Goal: Information Seeking & Learning: Learn about a topic

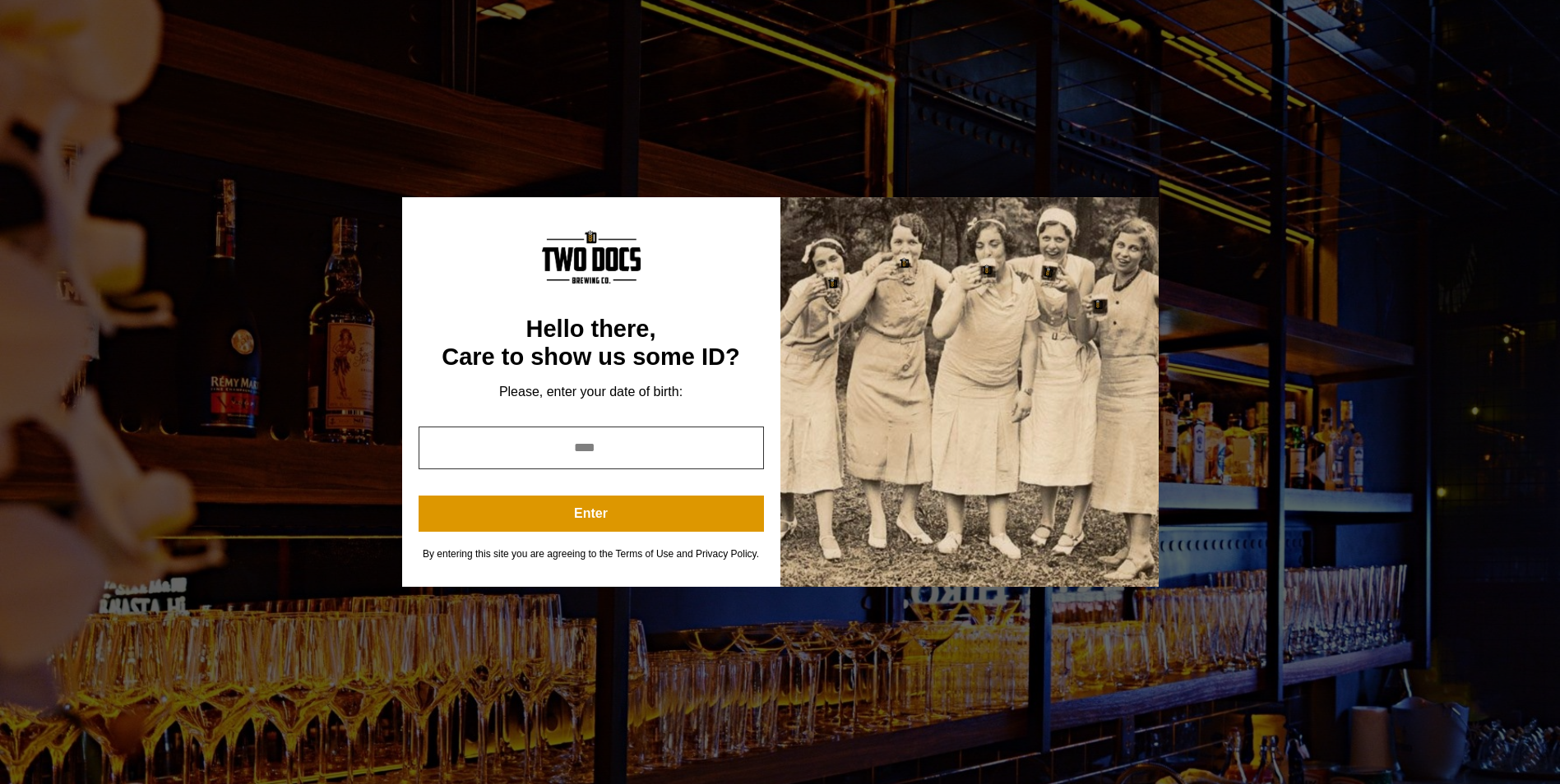
click at [581, 453] on input "year" at bounding box center [590, 448] width 345 height 43
type input "**"
type input "****"
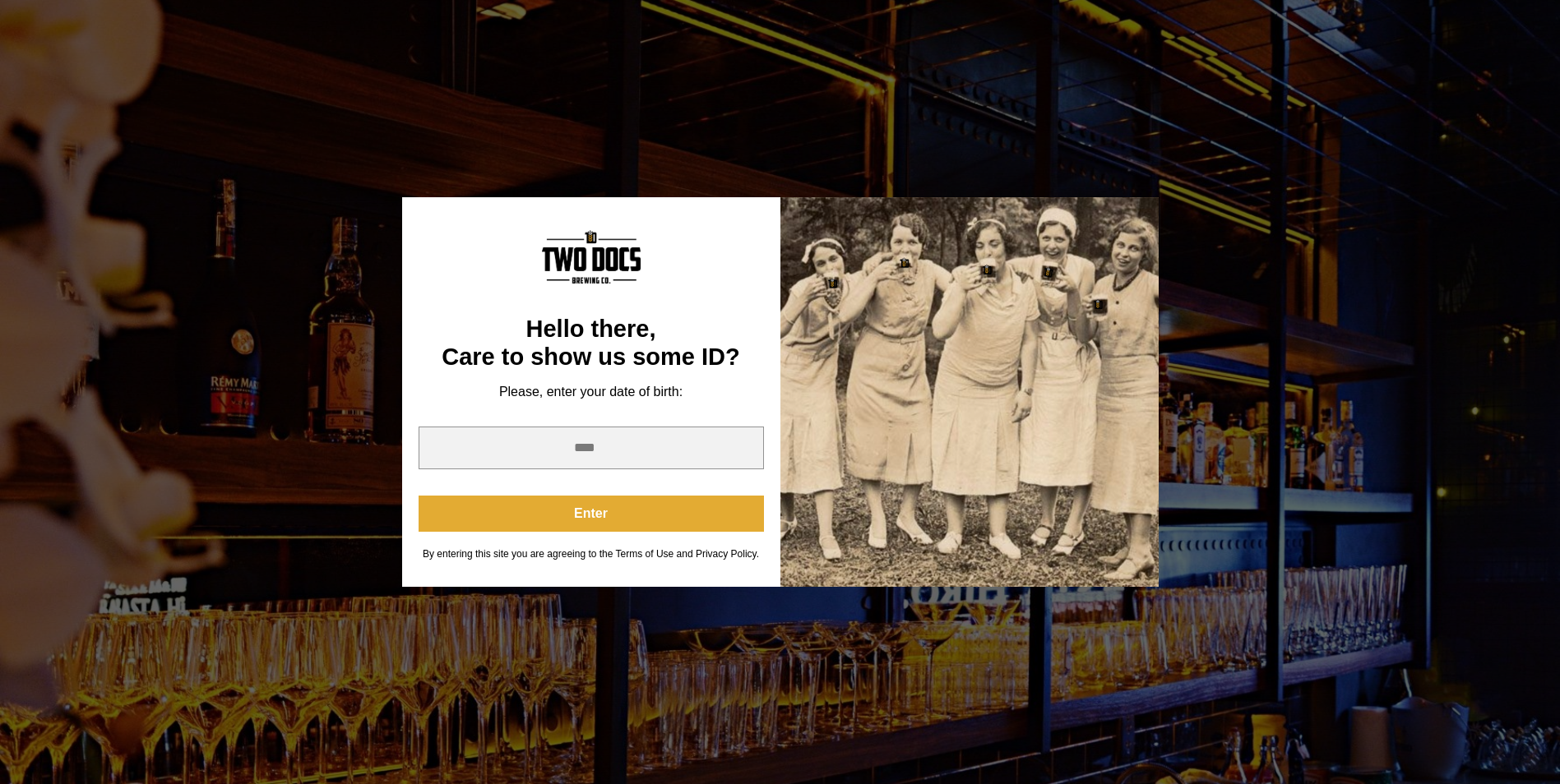
click at [626, 507] on button "Enter" at bounding box center [590, 514] width 345 height 36
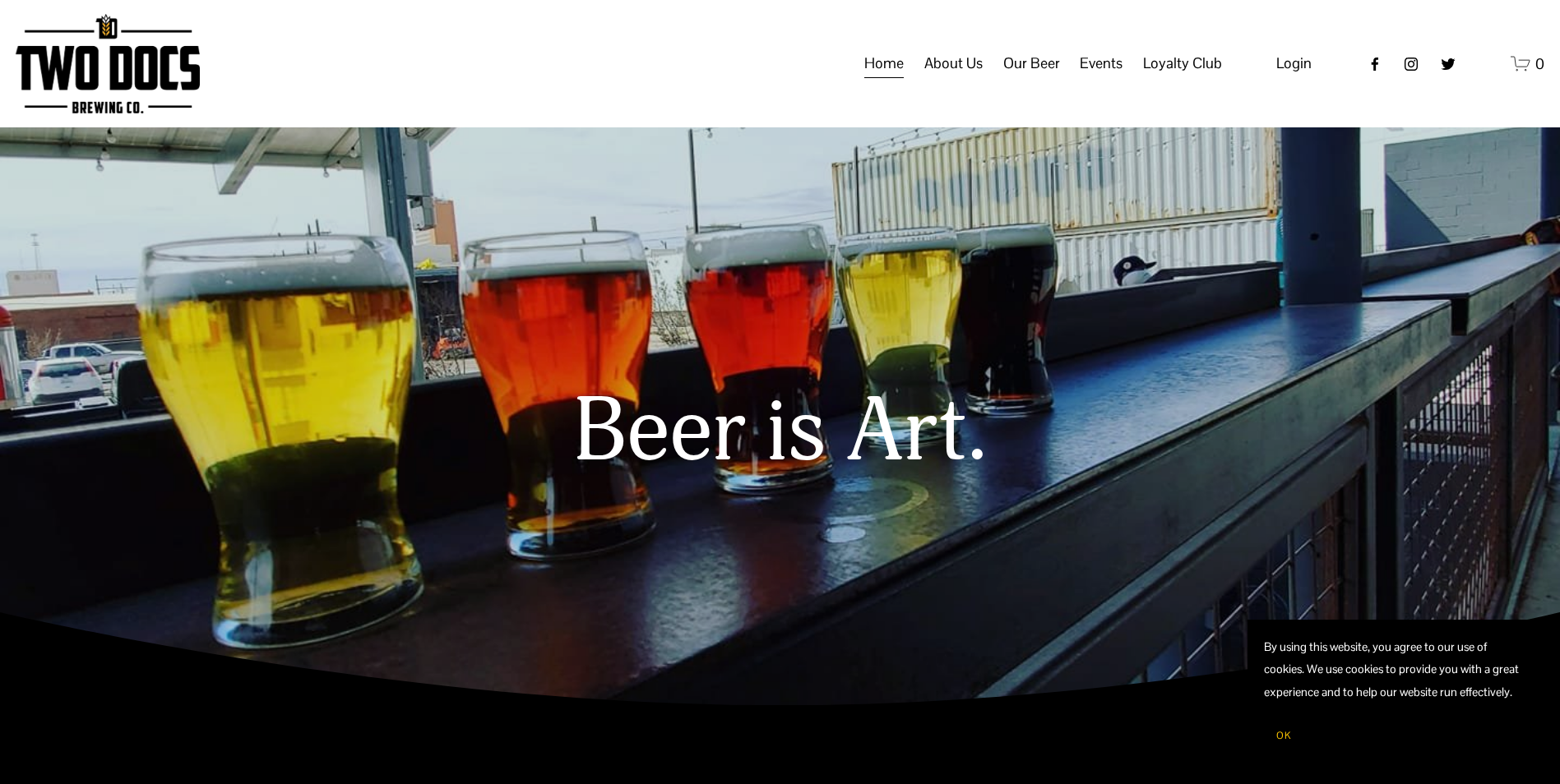
click at [0, 0] on span "Taproom Menu" at bounding box center [0, 0] width 0 height 0
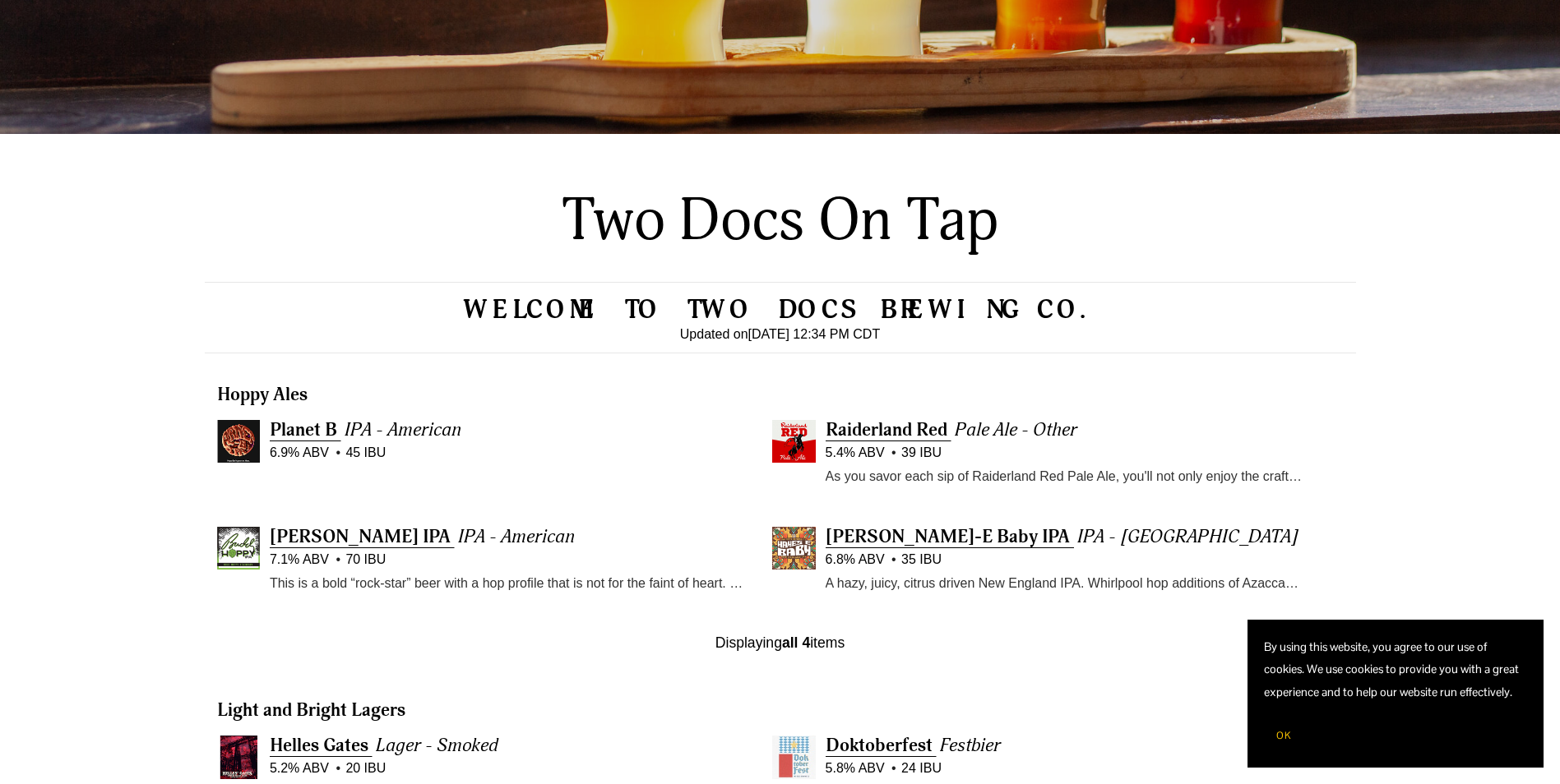
scroll to position [522, 0]
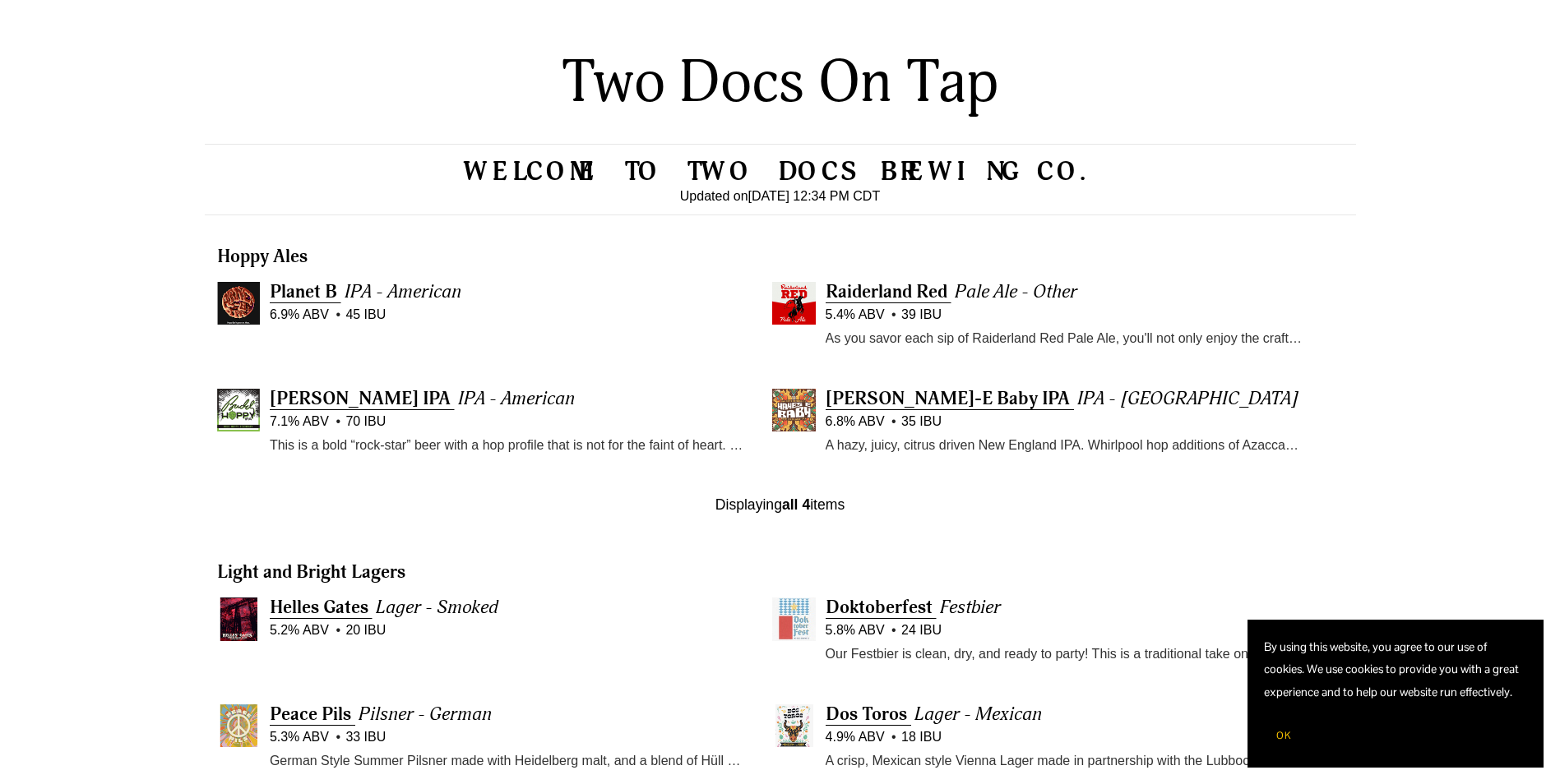
click at [795, 413] on img at bounding box center [793, 410] width 43 height 43
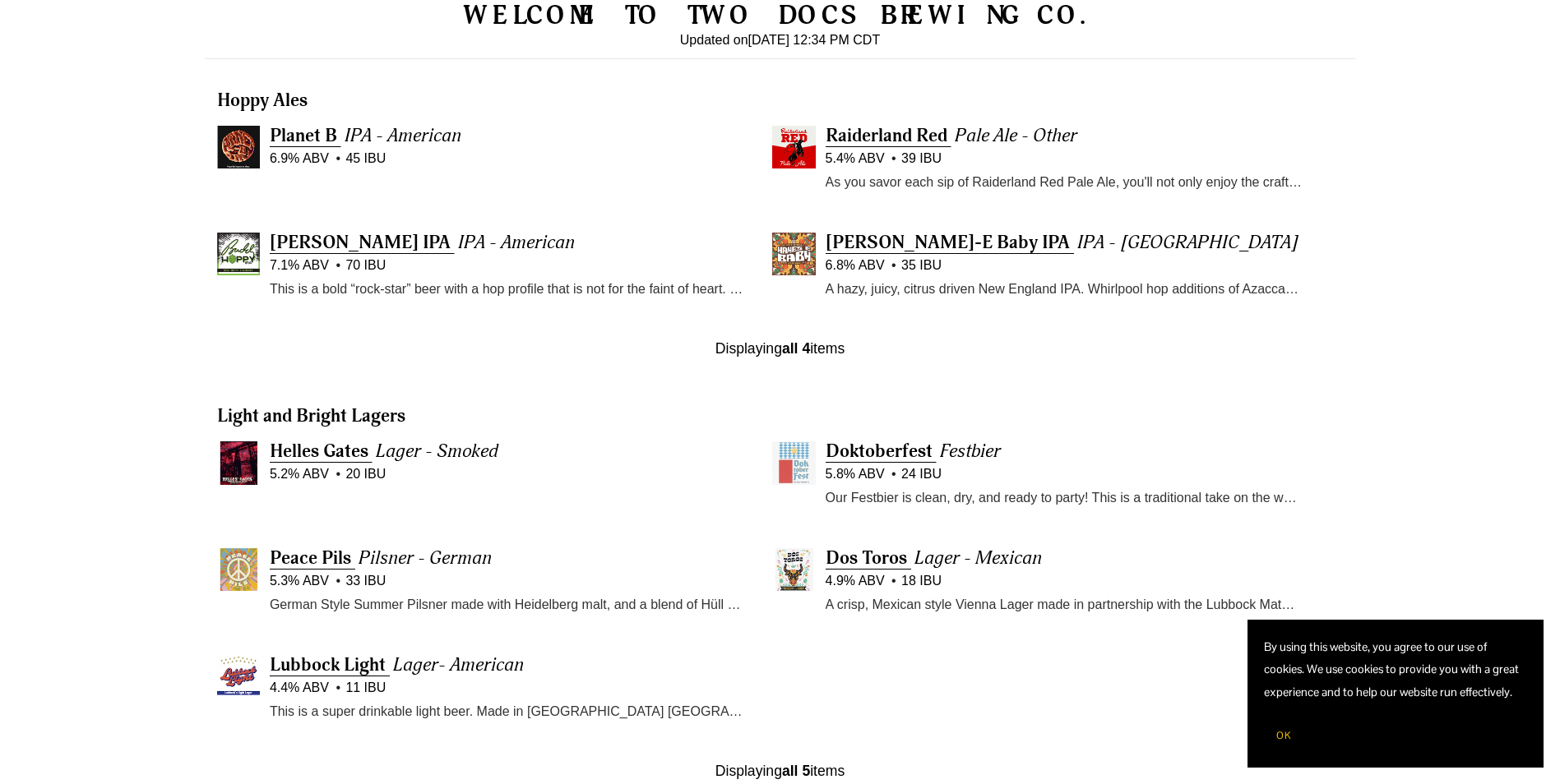
scroll to position [686, 0]
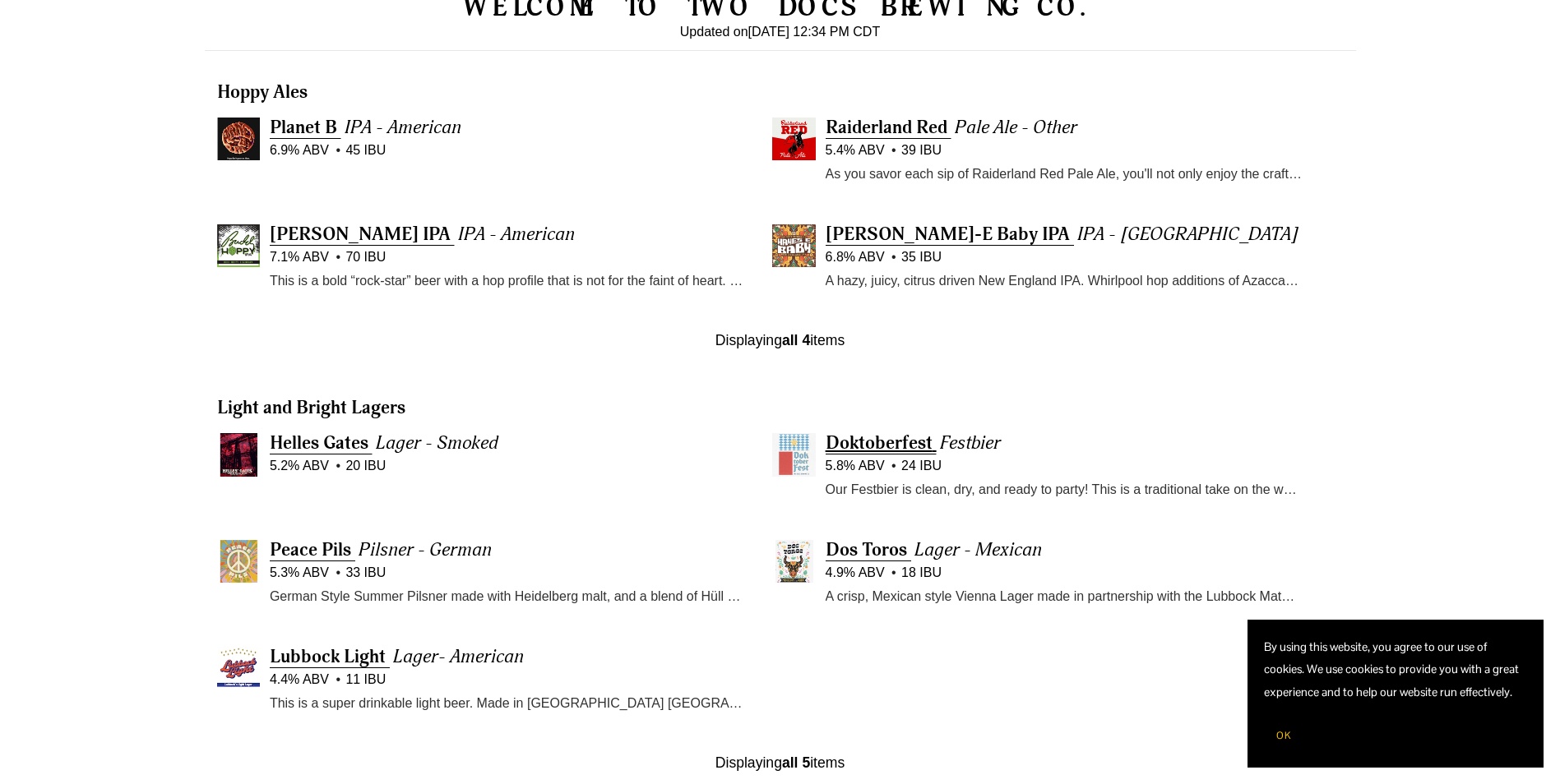
click at [891, 441] on span "Doktoberfest" at bounding box center [878, 443] width 106 height 23
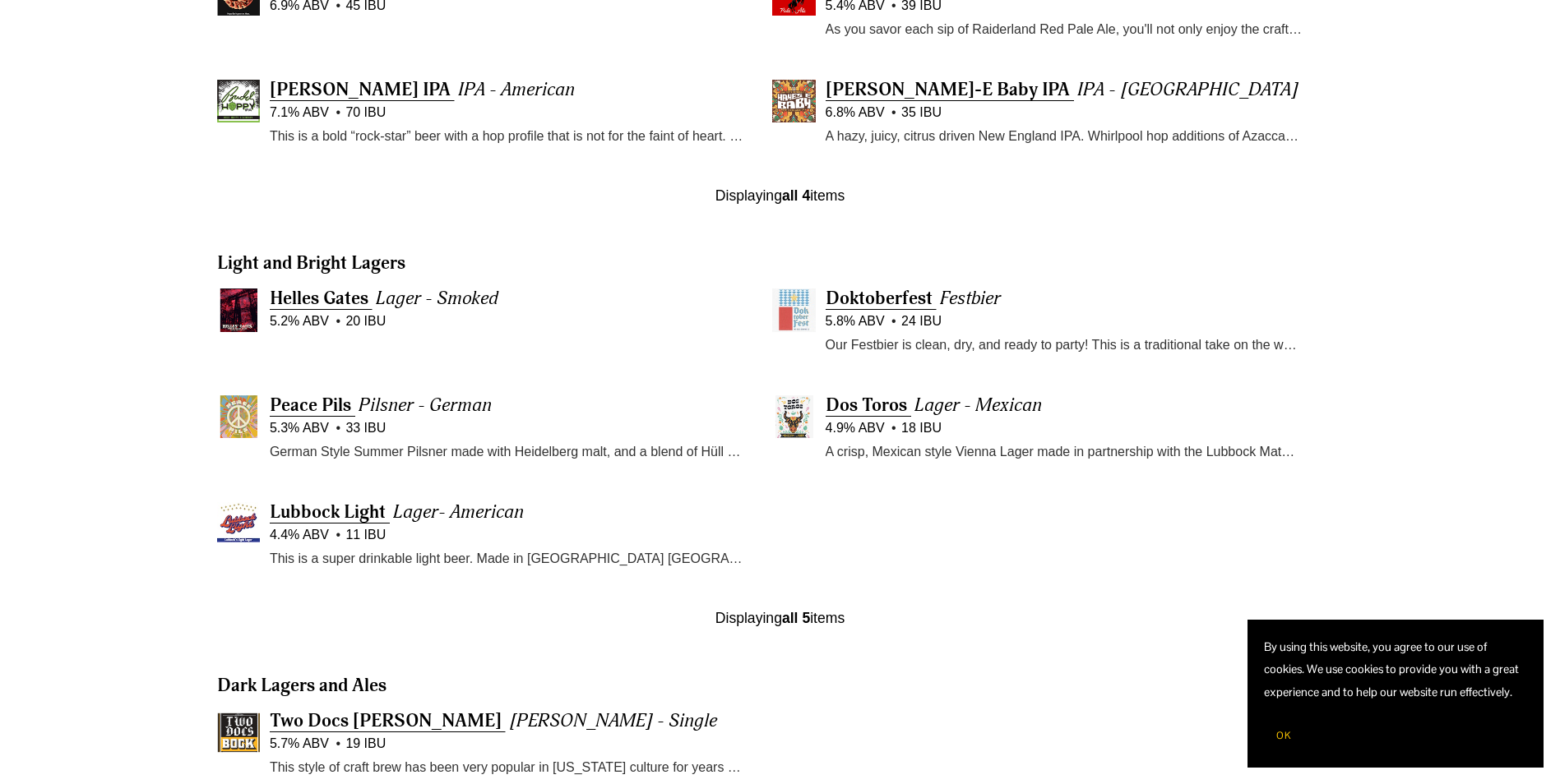
scroll to position [851, 0]
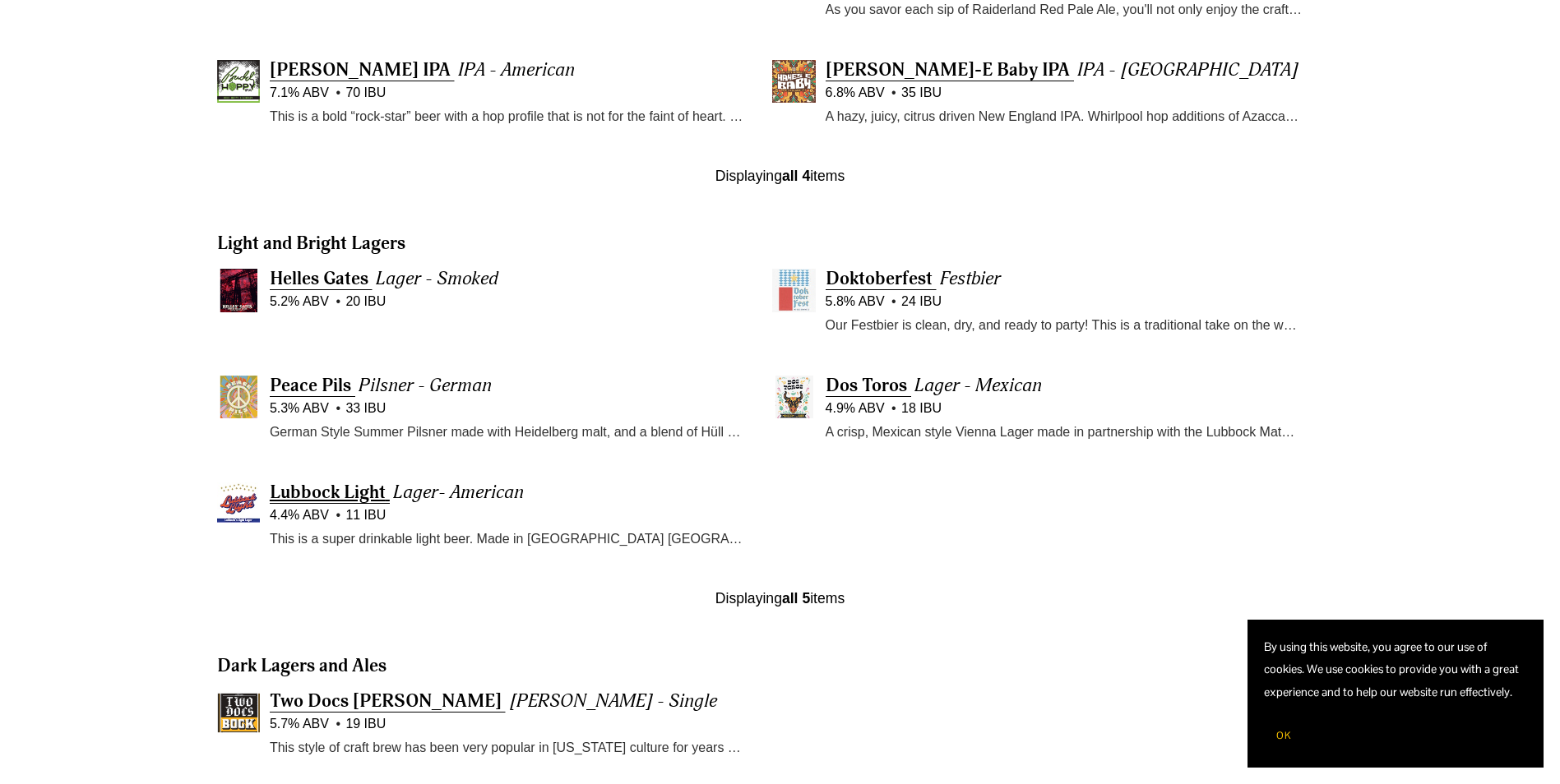
click at [302, 484] on span "Lubbock Light" at bounding box center [328, 492] width 116 height 23
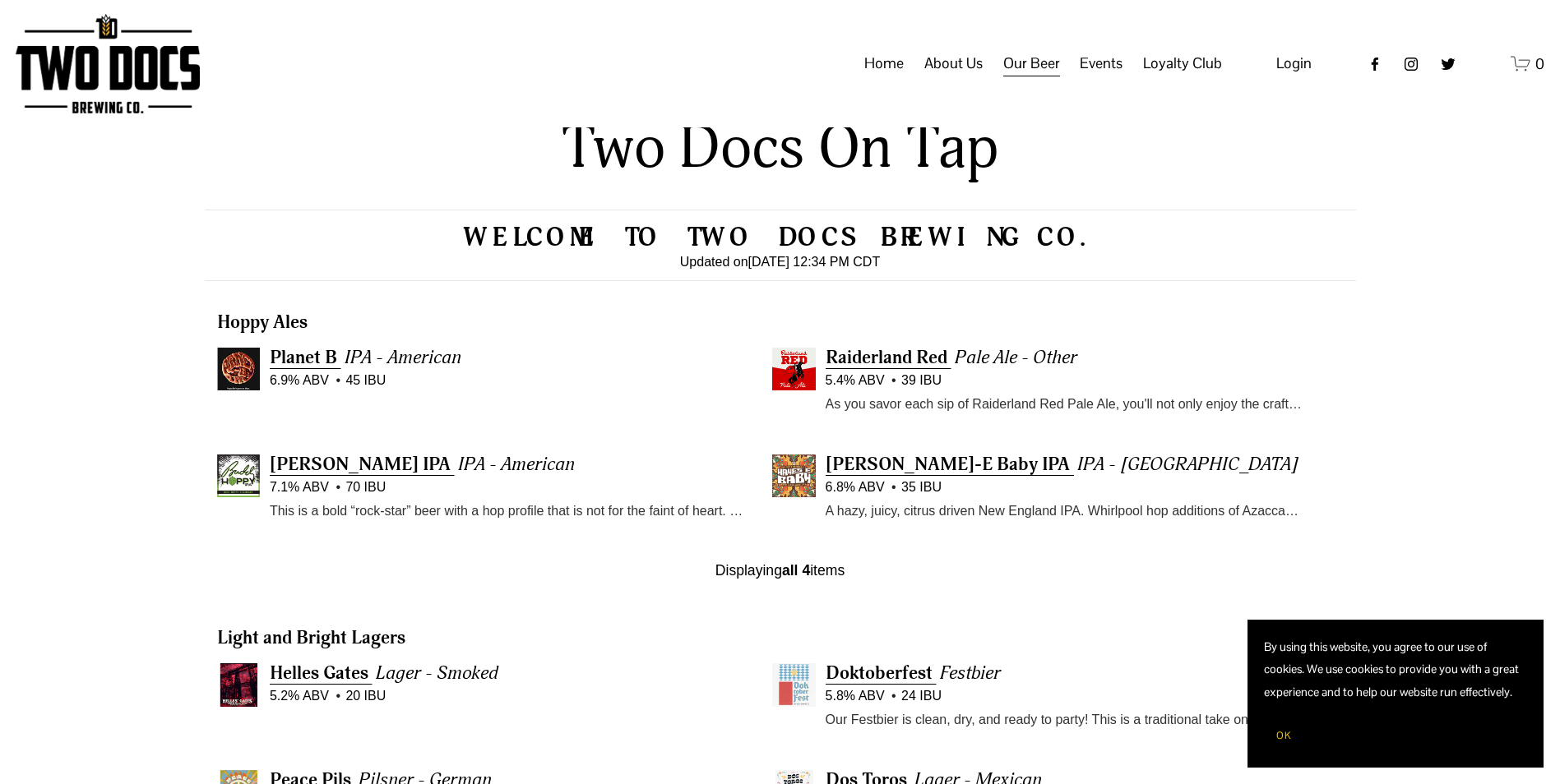
scroll to position [440, 0]
